Goal: Transaction & Acquisition: Download file/media

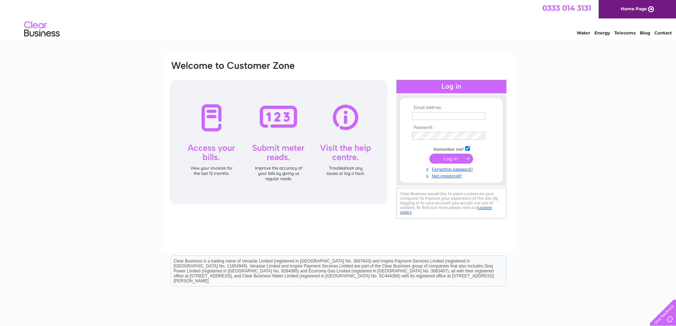
type input "skelly@hfdgroup.com"
click at [442, 162] on input "submit" at bounding box center [451, 159] width 44 height 10
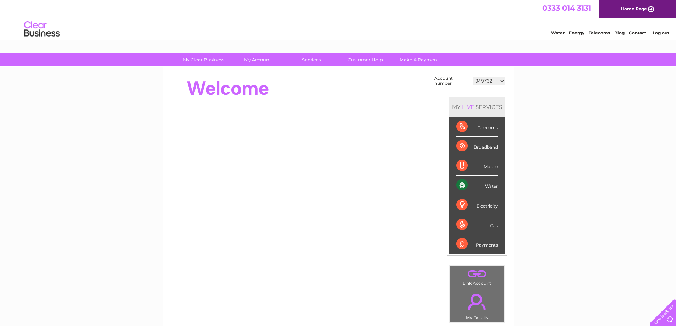
click at [490, 81] on select "949732 951902 951928 951929 955382 955447 955806 955937 956247 956364 956484 95…" at bounding box center [489, 81] width 32 height 9
select select "984056"
click at [473, 77] on select "949732 951902 951928 951929 955382 955447 955806 955937 956247 956364 956484 95…" at bounding box center [489, 81] width 32 height 9
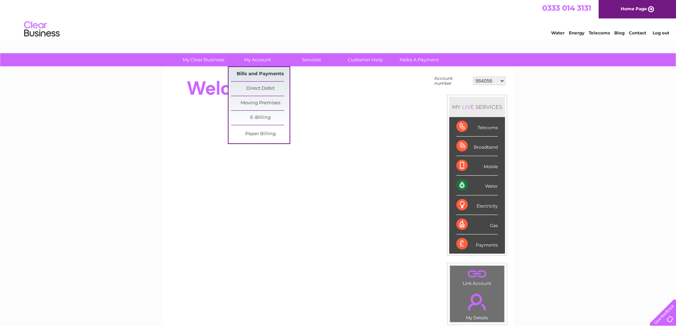
click at [264, 78] on link "Bills and Payments" at bounding box center [260, 74] width 59 height 14
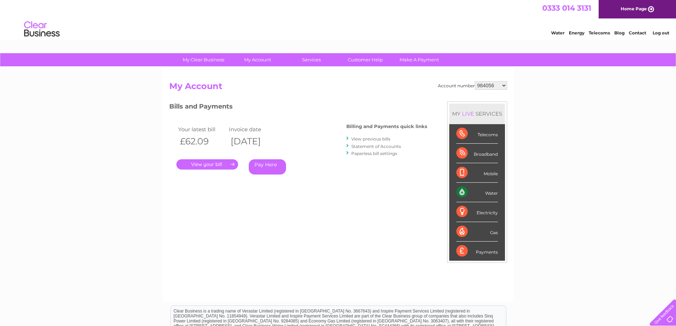
click at [214, 167] on link "." at bounding box center [207, 164] width 62 height 10
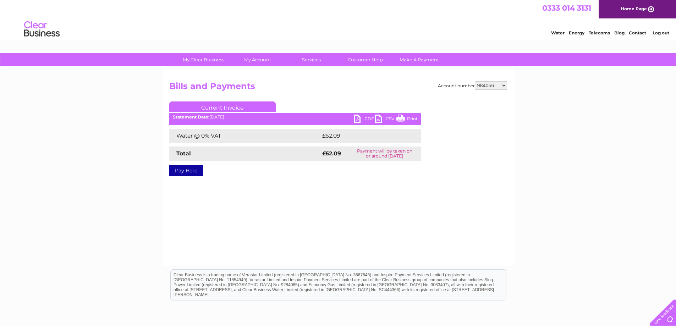
click at [358, 117] on link "PDF" at bounding box center [364, 120] width 21 height 10
click at [481, 84] on select "949732 951902 951928 951929 955382 955447 955806 955937 956247 956364 956484 95…" at bounding box center [491, 85] width 32 height 9
select select "985823"
click at [475, 81] on select "949732 951902 951928 951929 955382 955447 955806 955937 956247 956364 956484 95…" at bounding box center [491, 85] width 32 height 9
click at [360, 117] on link "PDF" at bounding box center [364, 120] width 21 height 10
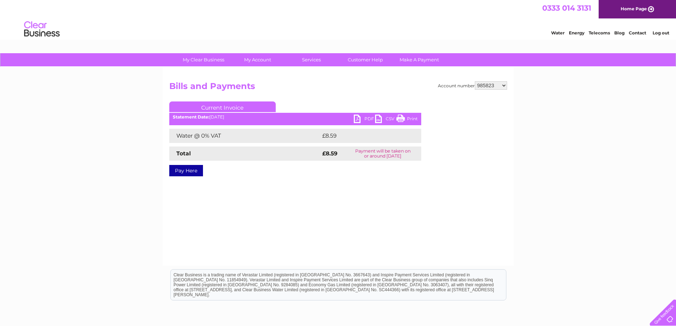
click at [486, 85] on select "949732 951902 951928 951929 955382 955447 955806 955937 956247 956364 956484 95…" at bounding box center [491, 85] width 32 height 9
select select "988038"
click at [475, 81] on select "949732 951902 951928 951929 955382 955447 955806 955937 956247 956364 956484 95…" at bounding box center [491, 85] width 32 height 9
click at [359, 119] on link "PDF" at bounding box center [364, 120] width 21 height 10
click at [490, 85] on select "949732 951902 951928 951929 955382 955447 955806 955937 956247 956364 956484 95…" at bounding box center [491, 85] width 32 height 9
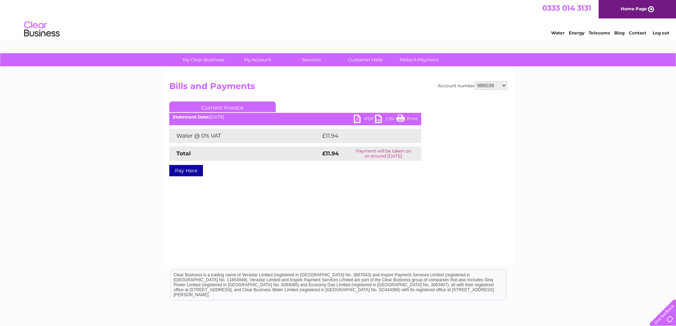
select select "994663"
click at [475, 81] on select "949732 951902 951928 951929 955382 955447 955806 955937 956247 956364 956484 95…" at bounding box center [491, 85] width 32 height 9
click at [358, 118] on link "PDF" at bounding box center [364, 120] width 21 height 10
drag, startPoint x: 482, startPoint y: 90, endPoint x: 482, endPoint y: 85, distance: 5.0
click at [482, 89] on div "Account number 949732 951902 951928 951929 955382 955447 955806 955937 956247 9…" at bounding box center [338, 134] width 338 height 106
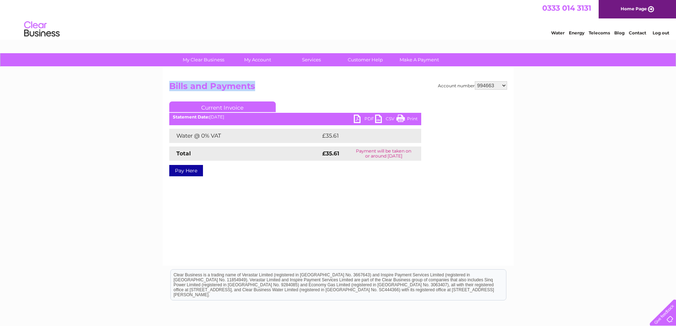
click at [482, 84] on select "949732 951902 951928 951929 955382 955447 955806 955937 956247 956364 956484 95…" at bounding box center [491, 85] width 32 height 9
select select "1139389"
click at [357, 118] on link "PDF" at bounding box center [364, 120] width 21 height 10
click at [480, 87] on select "949732 951902 951928 951929 955382 955447 955806 955937 956247 956364 956484 95…" at bounding box center [491, 85] width 32 height 9
select select "1140583"
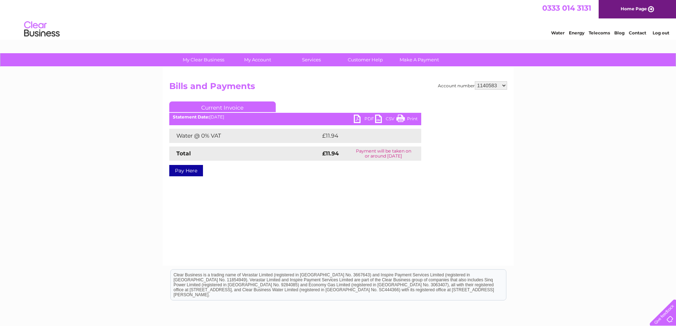
click at [400, 82] on h2 "Bills and Payments" at bounding box center [338, 87] width 338 height 13
click at [485, 86] on select "949732 951902 951928 951929 955382 955447 955806 955937 956247 956364 956484 95…" at bounding box center [491, 85] width 32 height 9
click at [475, 81] on select "949732 951902 951928 951929 955382 955447 955806 955937 956247 956364 956484 95…" at bounding box center [491, 85] width 32 height 9
click at [357, 120] on link "PDF" at bounding box center [364, 120] width 21 height 10
click at [357, 118] on link "PDF" at bounding box center [364, 120] width 21 height 10
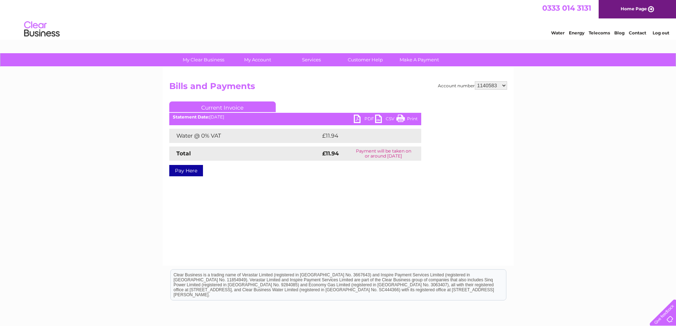
click at [484, 84] on select "949732 951902 951928 951929 955382 955447 955806 955937 956247 956364 956484 95…" at bounding box center [491, 85] width 32 height 9
select select "30276438"
click at [475, 81] on select "949732 951902 951928 951929 955382 955447 955806 955937 956247 956364 956484 95…" at bounding box center [491, 85] width 32 height 9
click at [360, 117] on link "PDF" at bounding box center [364, 120] width 21 height 10
click at [492, 84] on select "949732 951902 951928 951929 955382 955447 955806 955937 956247 956364 956484 95…" at bounding box center [491, 85] width 32 height 9
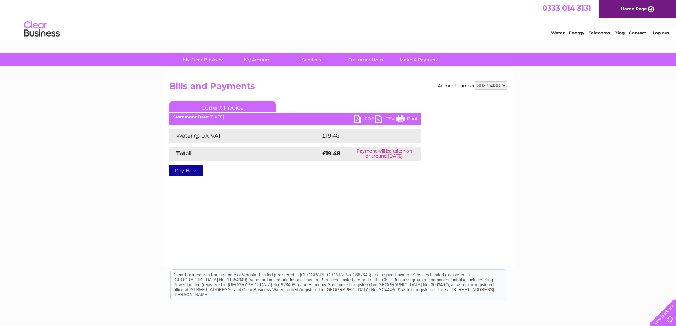
select select "30277075"
click at [475, 81] on select "949732 951902 951928 951929 955382 955447 955806 955937 956247 956364 956484 95…" at bounding box center [491, 85] width 32 height 9
click at [358, 118] on link "PDF" at bounding box center [364, 120] width 21 height 10
click at [483, 87] on select "949732 951902 951928 951929 955382 955447 955806 955937 956247 956364 956484 95…" at bounding box center [491, 85] width 32 height 9
select select "30279998"
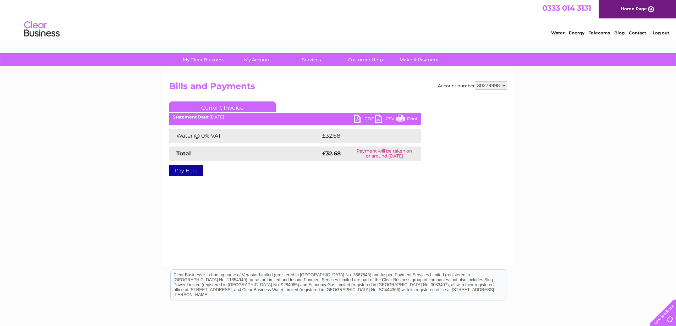
click at [475, 81] on select "949732 951902 951928 951929 955382 955447 955806 955937 956247 956364 956484 95…" at bounding box center [491, 85] width 32 height 9
click at [357, 121] on link "PDF" at bounding box center [364, 120] width 21 height 10
click at [496, 87] on select "949732 951902 951928 951929 955382 955447 955806 955937 956247 956364 956484 95…" at bounding box center [491, 85] width 32 height 9
select select "30280496"
click at [475, 81] on select "949732 951902 951928 951929 955382 955447 955806 955937 956247 956364 956484 95…" at bounding box center [491, 85] width 32 height 9
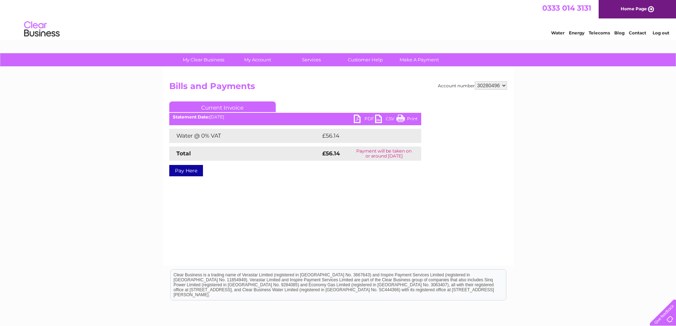
click at [357, 119] on link "PDF" at bounding box center [364, 120] width 21 height 10
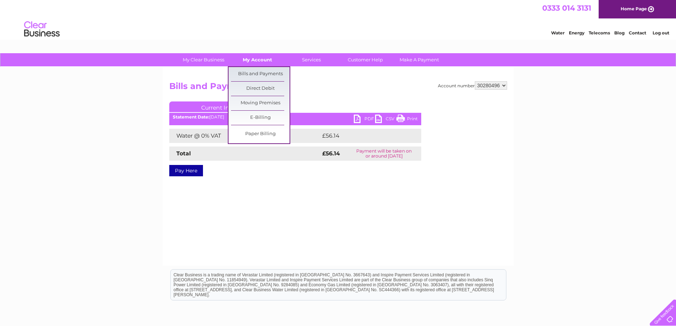
click at [268, 60] on link "My Account" at bounding box center [257, 59] width 59 height 13
click at [267, 72] on link "Bills and Payments" at bounding box center [260, 74] width 59 height 14
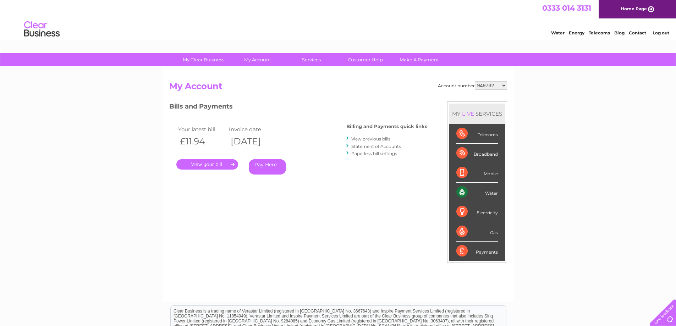
click at [491, 87] on select "949732 951902 951928 951929 955382 955447 955806 955937 956247 956364 956484 95…" at bounding box center [491, 85] width 32 height 9
select select "30280496"
click at [475, 81] on select "949732 951902 951928 951929 955382 955447 955806 955937 956247 956364 956484 95…" at bounding box center [491, 85] width 32 height 9
click at [214, 164] on link "." at bounding box center [207, 164] width 62 height 10
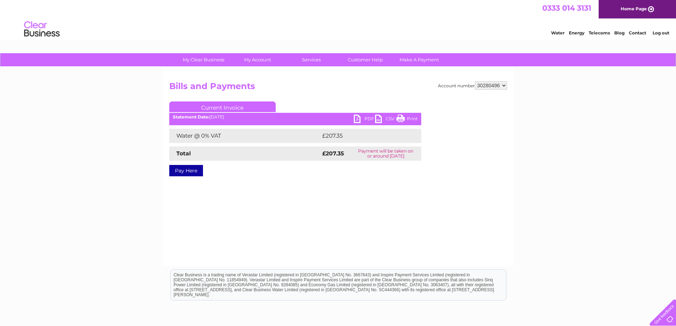
click at [358, 122] on link "PDF" at bounding box center [364, 120] width 21 height 10
click at [499, 88] on select "949732 951902 951928 951929 955382 955447 955806 955937 956247 956364 956484 95…" at bounding box center [491, 85] width 32 height 9
select select "30319761"
click at [475, 81] on select "949732 951902 951928 951929 955382 955447 955806 955937 956247 956364 956484 95…" at bounding box center [491, 85] width 32 height 9
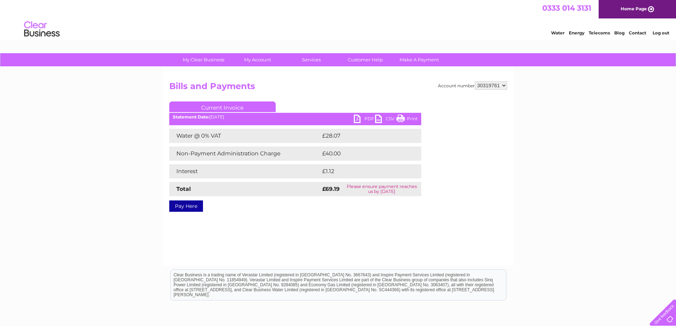
click at [358, 120] on link "PDF" at bounding box center [364, 120] width 21 height 10
click at [489, 88] on select "949732 951902 951928 951929 955382 955447 955806 955937 956247 956364 956484 95…" at bounding box center [491, 85] width 32 height 9
select select "30317321"
click at [475, 81] on select "949732 951902 951928 951929 955382 955447 955806 955937 956247 956364 956484 95…" at bounding box center [491, 85] width 32 height 9
click at [357, 118] on link "PDF" at bounding box center [364, 120] width 21 height 10
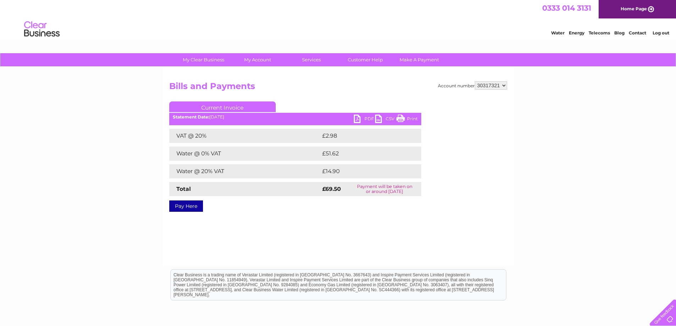
click at [492, 85] on select "949732 951902 951928 951929 955382 955447 955806 955937 956247 956364 956484 95…" at bounding box center [491, 85] width 32 height 9
select select "30316646"
click at [475, 81] on select "949732 951902 951928 951929 955382 955447 955806 955937 956247 956364 956484 95…" at bounding box center [491, 85] width 32 height 9
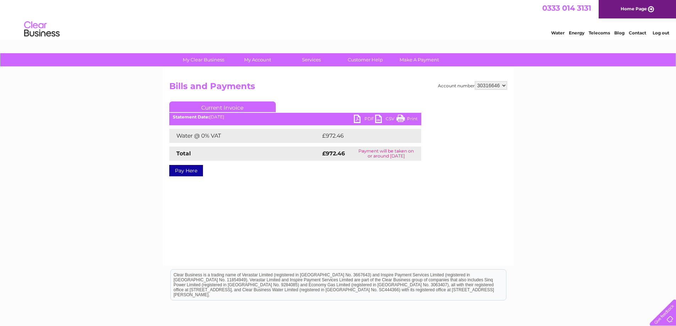
click at [356, 118] on link "PDF" at bounding box center [364, 120] width 21 height 10
click at [484, 87] on select "949732 951902 951928 951929 955382 955447 955806 955937 956247 956364 956484 95…" at bounding box center [491, 85] width 32 height 9
select select "30316394"
click at [475, 81] on select "949732 951902 951928 951929 955382 955447 955806 955937 956247 956364 956484 95…" at bounding box center [491, 85] width 32 height 9
click at [361, 117] on link "PDF" at bounding box center [364, 120] width 21 height 10
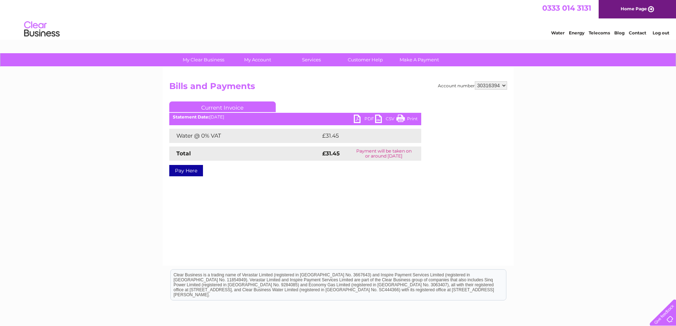
click at [486, 84] on select "949732 951902 951928 951929 955382 955447 955806 955937 956247 956364 956484 95…" at bounding box center [491, 85] width 32 height 9
select select "30312692"
click at [475, 81] on select "949732 951902 951928 951929 955382 955447 955806 955937 956247 956364 956484 95…" at bounding box center [491, 85] width 32 height 9
click at [357, 118] on link "PDF" at bounding box center [364, 120] width 21 height 10
click at [495, 90] on h2 "Bills and Payments" at bounding box center [338, 87] width 338 height 13
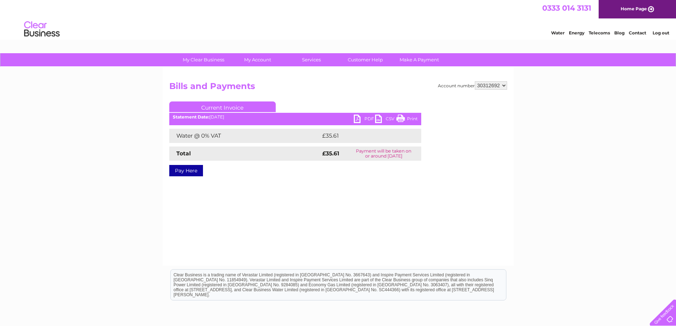
click at [491, 84] on select "949732 951902 951928 951929 955382 955447 955806 955937 956247 956364 956484 95…" at bounding box center [491, 85] width 32 height 9
select select "30305795"
click at [475, 81] on select "949732 951902 951928 951929 955382 955447 955806 955937 956247 956364 956484 95…" at bounding box center [491, 85] width 32 height 9
click at [357, 119] on link "PDF" at bounding box center [364, 120] width 21 height 10
click at [480, 89] on div "Account number 949732 951902 951928 951929 955382 955447 955806 955937 956247 9…" at bounding box center [338, 134] width 338 height 106
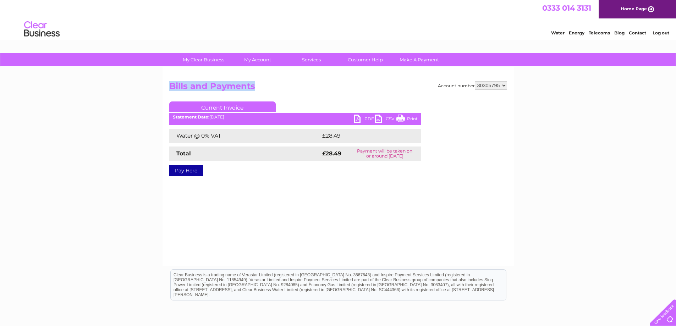
click at [481, 87] on select "949732 951902 951928 951929 955382 955447 955806 955937 956247 956364 956484 95…" at bounding box center [491, 85] width 32 height 9
select select "30298411"
click at [475, 81] on select "949732 951902 951928 951929 955382 955447 955806 955937 956247 956364 956484 95…" at bounding box center [491, 85] width 32 height 9
click at [359, 118] on link "PDF" at bounding box center [364, 120] width 21 height 10
click at [487, 90] on h2 "Bills and Payments" at bounding box center [338, 87] width 338 height 13
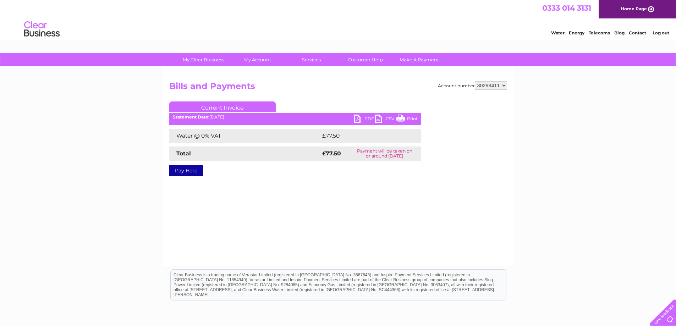
click at [487, 89] on select "949732 951902 951928 951929 955382 955447 955806 955937 956247 956364 956484 95…" at bounding box center [491, 85] width 32 height 9
select select "30282508"
click at [475, 81] on select "949732 951902 951928 951929 955382 955447 955806 955937 956247 956364 956484 95…" at bounding box center [491, 85] width 32 height 9
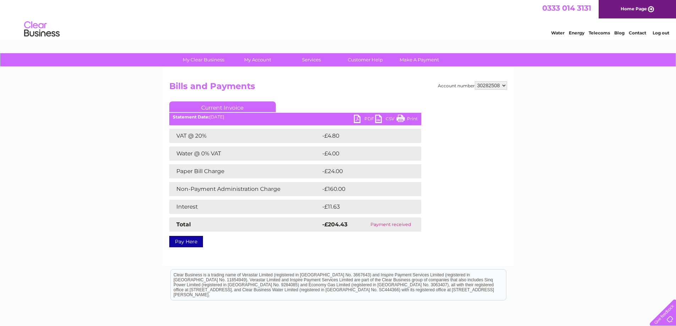
click at [354, 119] on link "PDF" at bounding box center [364, 120] width 21 height 10
drag, startPoint x: 495, startPoint y: 86, endPoint x: 501, endPoint y: 85, distance: 5.7
click at [495, 85] on select "949732 951902 951928 951929 955382 955447 955806 955937 956247 956364 956484 95…" at bounding box center [491, 85] width 32 height 9
select select "30290508"
click at [475, 81] on select "949732 951902 951928 951929 955382 955447 955806 955937 956247 956364 956484 95…" at bounding box center [491, 85] width 32 height 9
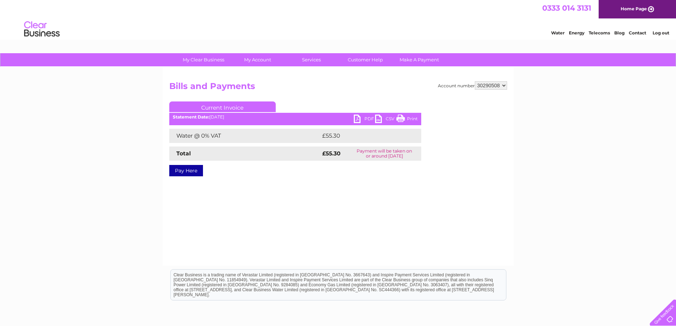
click at [357, 117] on link "PDF" at bounding box center [364, 120] width 21 height 10
click at [492, 89] on select "949732 951902 951928 951929 955382 955447 955806 955937 956247 956364 956484 95…" at bounding box center [491, 85] width 32 height 9
select select "30289445"
click at [475, 81] on select "949732 951902 951928 951929 955382 955447 955806 955937 956247 956364 956484 95…" at bounding box center [491, 85] width 32 height 9
click at [362, 120] on link "PDF" at bounding box center [364, 120] width 21 height 10
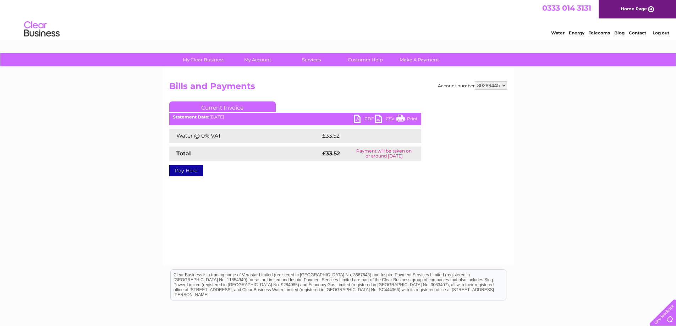
click at [487, 85] on select "949732 951902 951928 951929 955382 955447 955806 955937 956247 956364 956484 95…" at bounding box center [491, 85] width 32 height 9
select select "949732"
click at [475, 81] on select "949732 951902 951928 951929 955382 955447 955806 955937 956247 956364 956484 95…" at bounding box center [491, 85] width 32 height 9
click at [356, 120] on link "PDF" at bounding box center [364, 120] width 21 height 10
click at [499, 88] on div "Account number 949732 951902 951928 951929 955382 955447 955806 955937 956247 9…" at bounding box center [338, 134] width 338 height 106
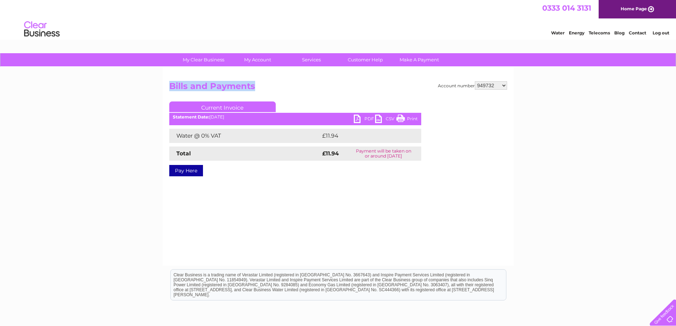
click at [492, 85] on select "949732 951902 951928 951929 955382 955447 955806 955937 956247 956364 956484 95…" at bounding box center [491, 85] width 32 height 9
select select "979949"
click at [475, 81] on select "949732 951902 951928 951929 955382 955447 955806 955937 956247 956364 956484 95…" at bounding box center [491, 85] width 32 height 9
click at [358, 120] on link "PDF" at bounding box center [364, 120] width 21 height 10
click at [487, 83] on select "949732 951902 951928 951929 955382 955447 955806 955937 956247 956364 956484 95…" at bounding box center [491, 85] width 32 height 9
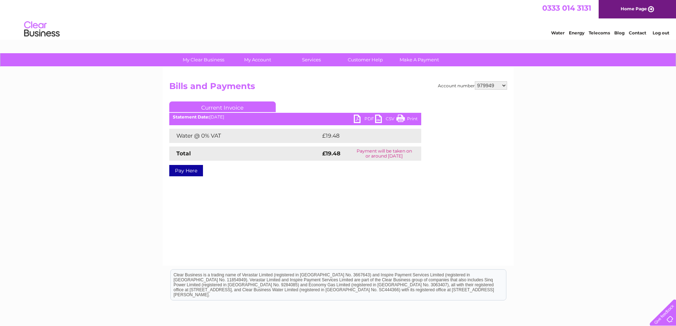
select select "984057"
click at [475, 81] on select "949732 951902 951928 951929 955382 955447 955806 955937 956247 956364 956484 95…" at bounding box center [491, 85] width 32 height 9
click at [354, 119] on link "PDF" at bounding box center [364, 120] width 21 height 10
click at [486, 87] on select "949732 951902 951928 951929 955382 955447 955806 955937 956247 956364 956484 95…" at bounding box center [491, 85] width 32 height 9
select select "1141957"
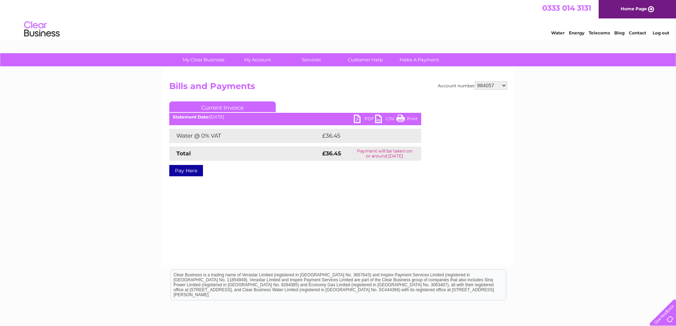
click at [475, 81] on select "949732 951902 951928 951929 955382 955447 955806 955937 956247 956364 956484 95…" at bounding box center [491, 85] width 32 height 9
click at [356, 116] on link "PDF" at bounding box center [364, 120] width 21 height 10
click at [478, 85] on select "949732 951902 951928 951929 955382 955447 955806 955937 956247 956364 956484 95…" at bounding box center [491, 85] width 32 height 9
select select "30280497"
click at [475, 81] on select "949732 951902 951928 951929 955382 955447 955806 955937 956247 956364 956484 95…" at bounding box center [491, 85] width 32 height 9
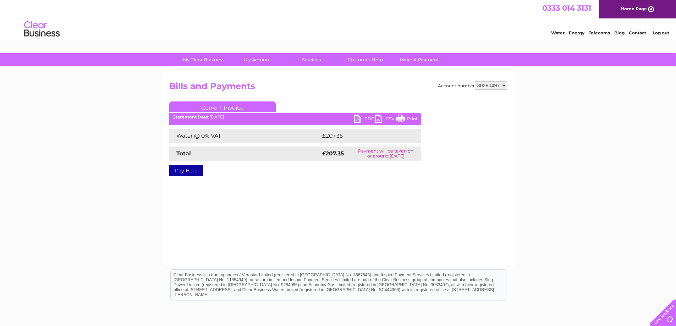
click at [356, 121] on link "PDF" at bounding box center [364, 120] width 21 height 10
click at [483, 88] on select "949732 951902 951928 951929 955382 955447 955806 955937 956247 956364 956484 95…" at bounding box center [491, 85] width 32 height 9
select select "30320785"
click at [475, 81] on select "949732 951902 951928 951929 955382 955447 955806 955937 956247 956364 956484 95…" at bounding box center [491, 85] width 32 height 9
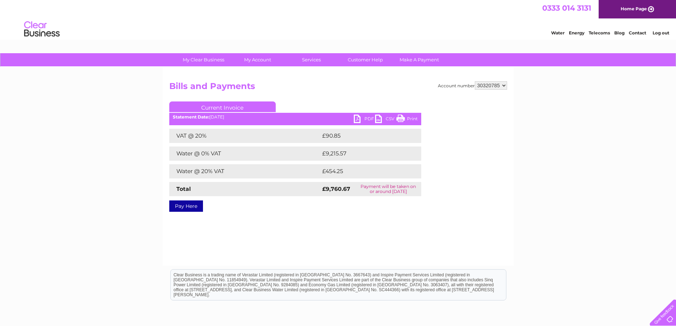
click at [356, 119] on link "PDF" at bounding box center [364, 120] width 21 height 10
click at [357, 120] on link "PDF" at bounding box center [364, 120] width 21 height 10
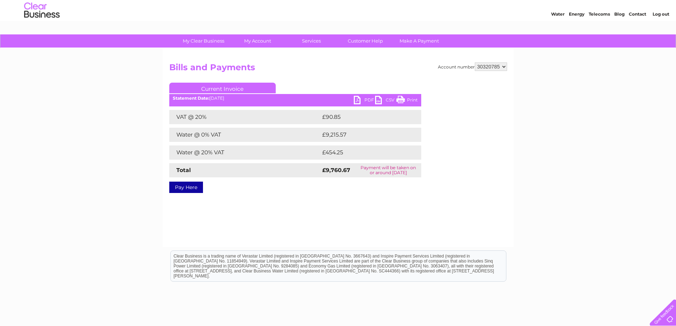
scroll to position [35, 0]
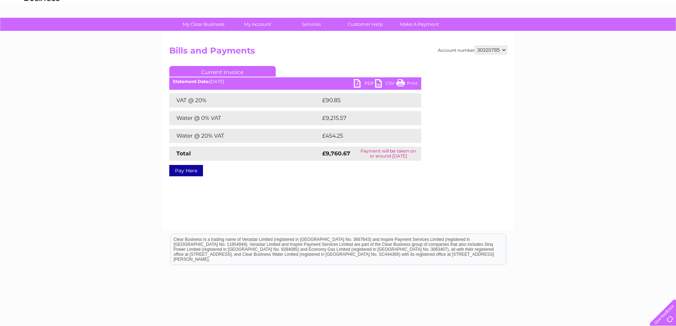
click at [485, 52] on select "949732 951902 951928 951929 955382 955447 955806 955937 956247 956364 956484 95…" at bounding box center [491, 50] width 32 height 9
select select "30317364"
click at [475, 46] on select "949732 951902 951928 951929 955382 955447 955806 955937 956247 956364 956484 95…" at bounding box center [491, 50] width 32 height 9
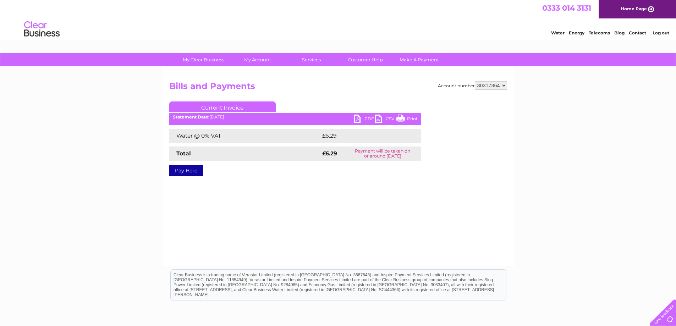
click at [356, 122] on link "PDF" at bounding box center [364, 120] width 21 height 10
click at [485, 85] on select "949732 951902 951928 951929 955382 955447 955806 955937 956247 956364 956484 95…" at bounding box center [491, 85] width 32 height 9
select select "30317482"
click at [475, 81] on select "949732 951902 951928 951929 955382 955447 955806 955937 956247 956364 956484 95…" at bounding box center [491, 85] width 32 height 9
click at [356, 120] on link "PDF" at bounding box center [364, 120] width 21 height 10
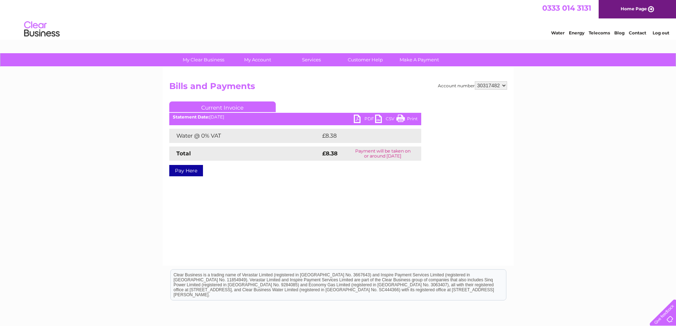
click at [487, 84] on select "949732 951902 951928 951929 955382 955447 955806 955937 956247 956364 956484 95…" at bounding box center [491, 85] width 32 height 9
select select "30295460"
click at [475, 81] on select "949732 951902 951928 951929 955382 955447 955806 955937 956247 956364 956484 95…" at bounding box center [491, 85] width 32 height 9
click at [359, 115] on link "PDF" at bounding box center [364, 120] width 21 height 10
click at [488, 89] on select "949732 951902 951928 951929 955382 955447 955806 955937 956247 956364 956484 95…" at bounding box center [491, 85] width 32 height 9
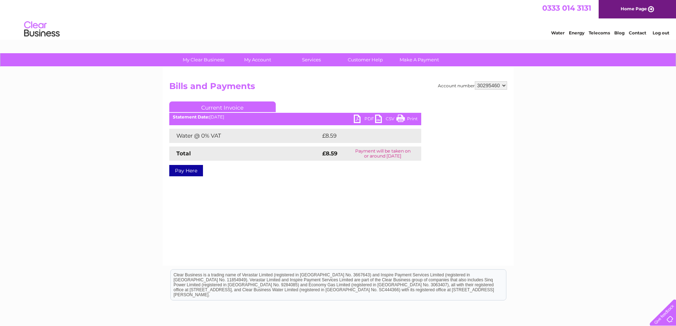
select select "30290410"
click at [475, 81] on select "949732 951902 951928 951929 955382 955447 955806 955937 956247 956364 956484 95…" at bounding box center [491, 85] width 32 height 9
click at [356, 117] on link "PDF" at bounding box center [364, 120] width 21 height 10
click at [480, 84] on select "949732 951902 951928 951929 955382 955447 955806 955937 956247 956364 956484 95…" at bounding box center [491, 85] width 32 height 9
select select "30287992"
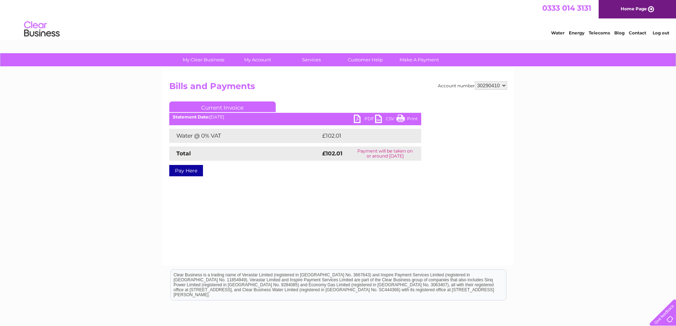
click at [475, 81] on select "949732 951902 951928 951929 955382 955447 955806 955937 956247 956364 956484 95…" at bounding box center [491, 85] width 32 height 9
click at [357, 120] on link "PDF" at bounding box center [364, 120] width 21 height 10
